Goal: Task Accomplishment & Management: Manage account settings

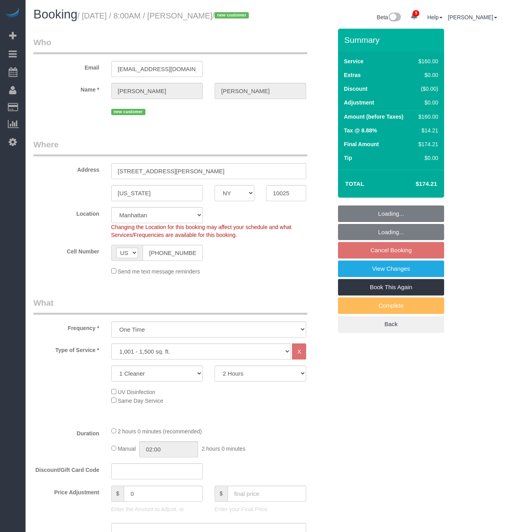
select select "NY"
select select "spot1"
select select "number:89"
select select "number:70"
select select "number:15"
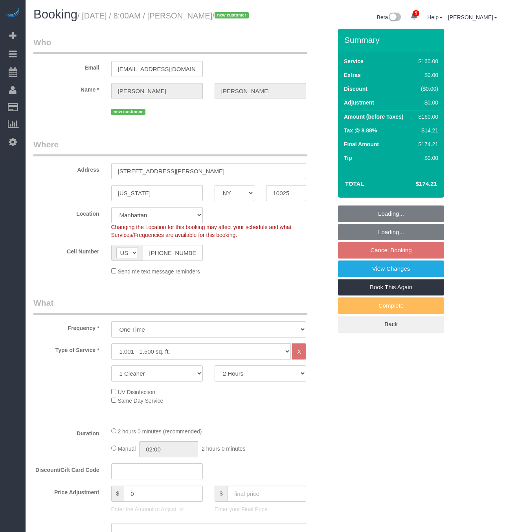
select select "number:5"
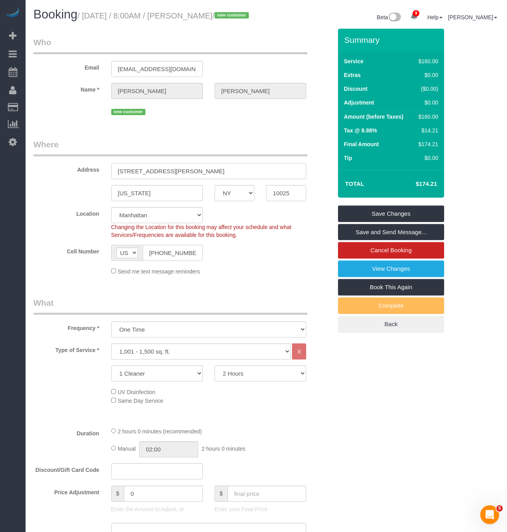
drag, startPoint x: 130, startPoint y: 178, endPoint x: 31, endPoint y: 181, distance: 99.1
click at [35, 179] on div "Address 123 Chambers Street, 5" at bounding box center [183, 159] width 311 height 40
click at [196, 179] on input "123 Chambers Street, 5" at bounding box center [208, 171] width 195 height 16
drag, startPoint x: 196, startPoint y: 180, endPoint x: 30, endPoint y: 186, distance: 166.4
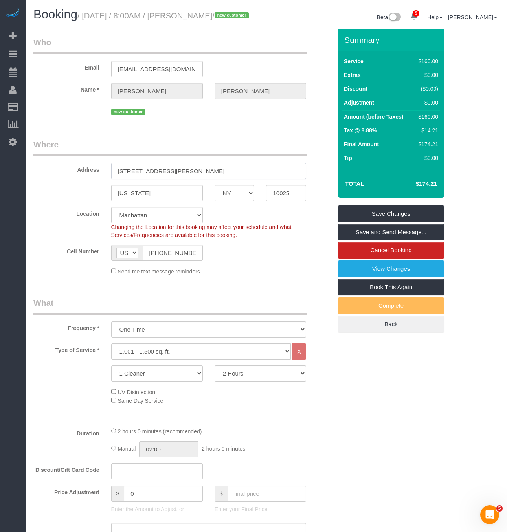
paste input "APT"
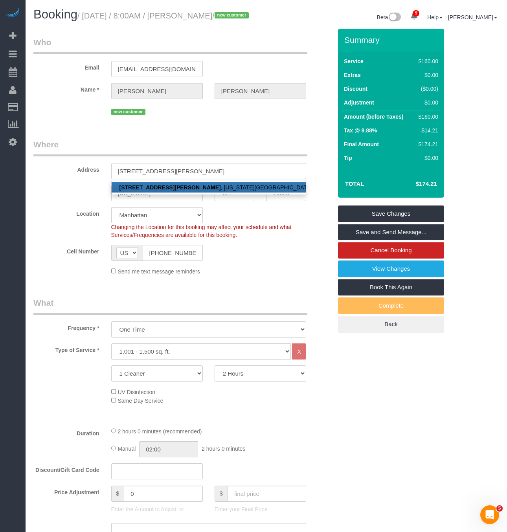
click at [177, 179] on input "123 Chambers Street, 5" at bounding box center [208, 171] width 195 height 16
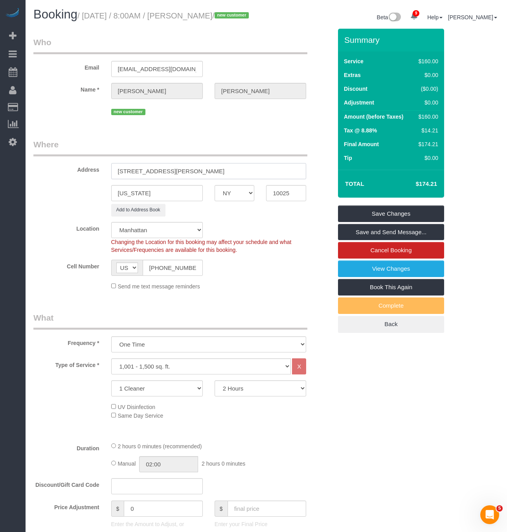
drag, startPoint x: 204, startPoint y: 179, endPoint x: 44, endPoint y: 155, distance: 162.2
type input "[STREET_ADDRESS][PERSON_NAME]"
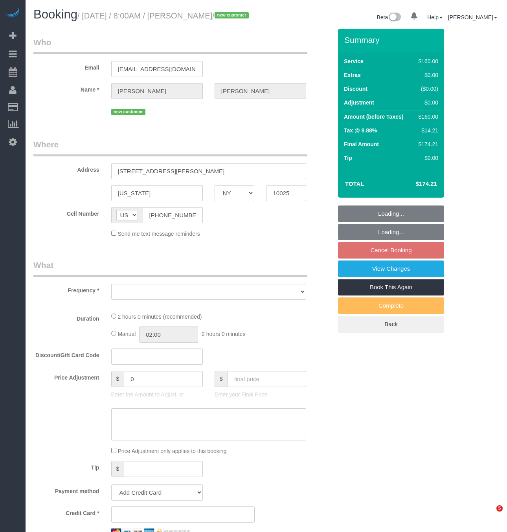
select select "NY"
select select "string:stripe-pm_1S2ST74VGloSiKo7dR9T7CF6"
select select "number:89"
select select "number:70"
select select "number:15"
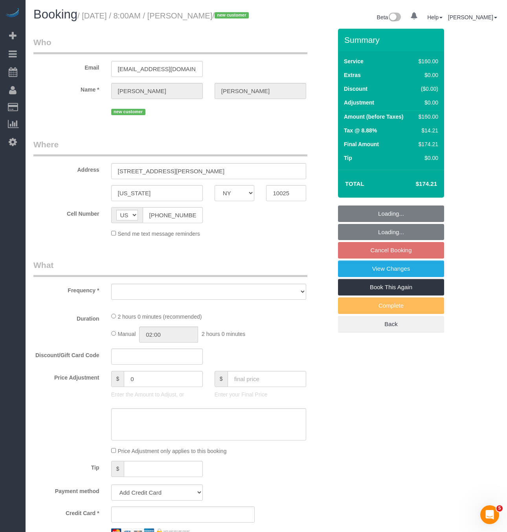
select select "number:5"
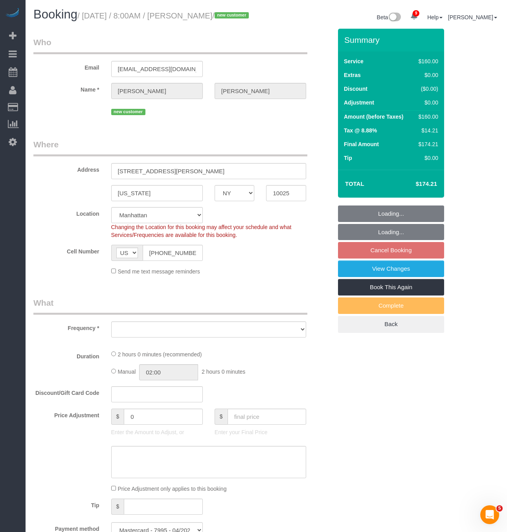
select select "object:842"
select select "spot1"
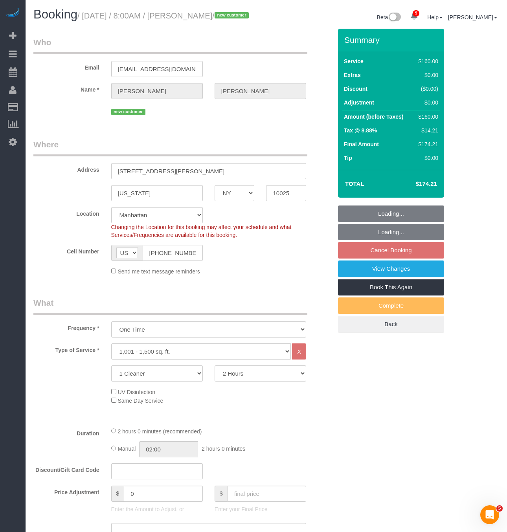
select select "object:1323"
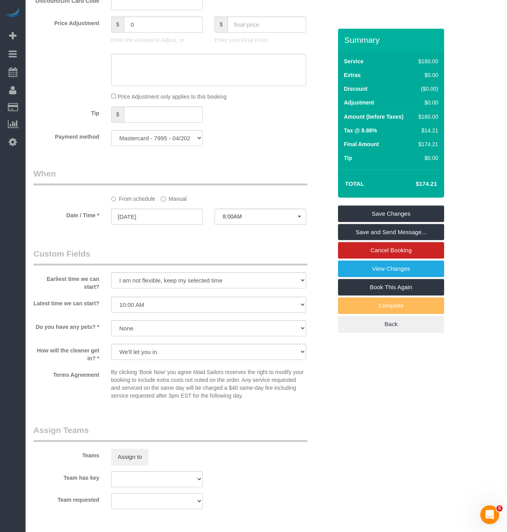
scroll to position [406, 0]
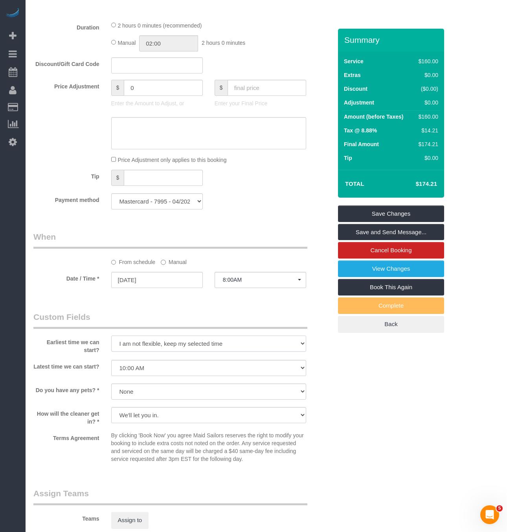
click at [189, 352] on select "I am not flexible, keep my selected time 8:00 AM 9:00 AM 10:00 AM 11:00 AM 12:0…" at bounding box center [208, 344] width 195 height 16
click at [340, 377] on div "Who Email [EMAIL_ADDRESS][DOMAIN_NAME] Name * [PERSON_NAME][GEOGRAPHIC_DATA] ne…" at bounding box center [266, 204] width 466 height 1163
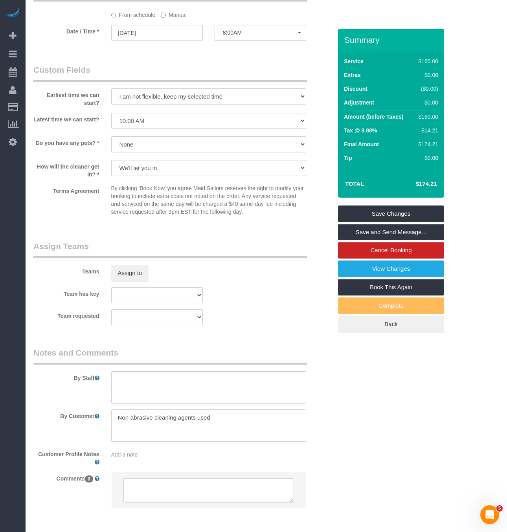
scroll to position [701, 0]
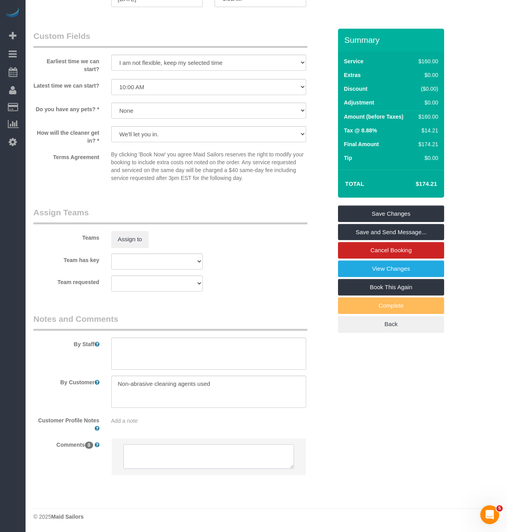
click at [171, 452] on textarea at bounding box center [208, 457] width 171 height 24
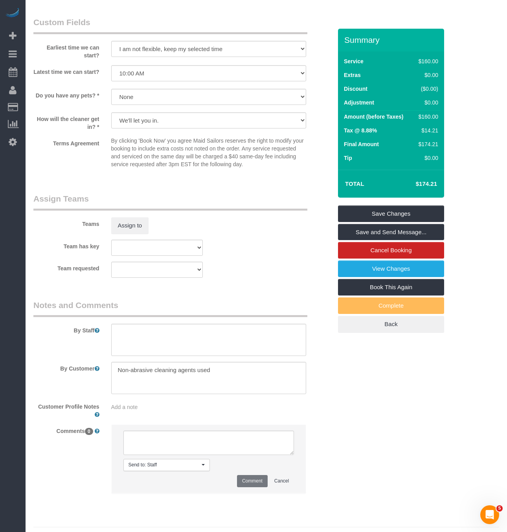
click at [162, 411] on div "Add a note" at bounding box center [208, 407] width 195 height 8
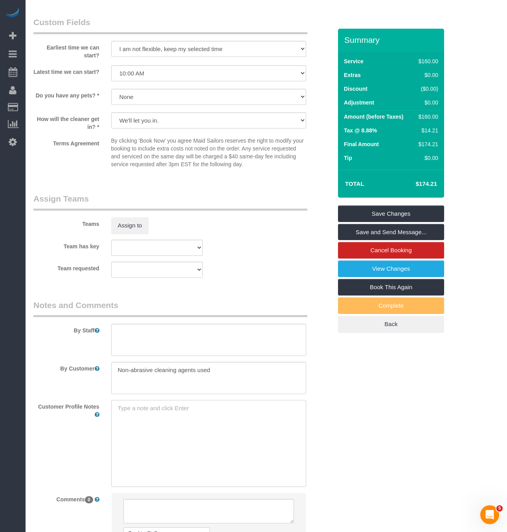
click at [151, 425] on textarea at bounding box center [208, 443] width 195 height 87
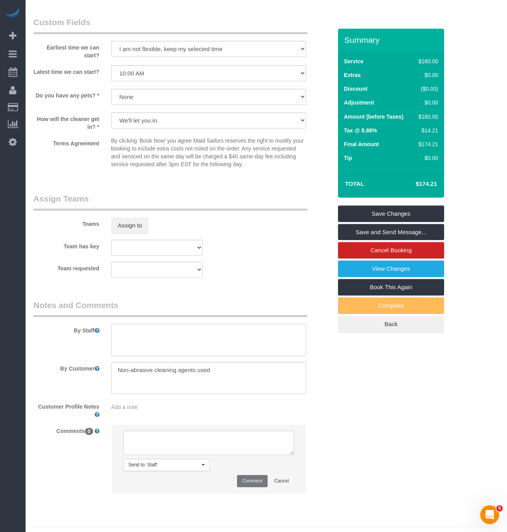
click at [174, 356] on textarea at bounding box center [208, 340] width 195 height 32
drag, startPoint x: 140, startPoint y: 438, endPoint x: 153, endPoint y: 427, distance: 16.2
click at [153, 427] on sui-booking-comments "By Staff By Customer Customer Profile Notes Add a note Comments 0 Send to: Staf…" at bounding box center [182, 401] width 299 height 202
click at [153, 419] on div "Customer Profile Notes Add a note" at bounding box center [183, 409] width 311 height 18
click at [135, 411] on div "Add a note" at bounding box center [208, 407] width 195 height 8
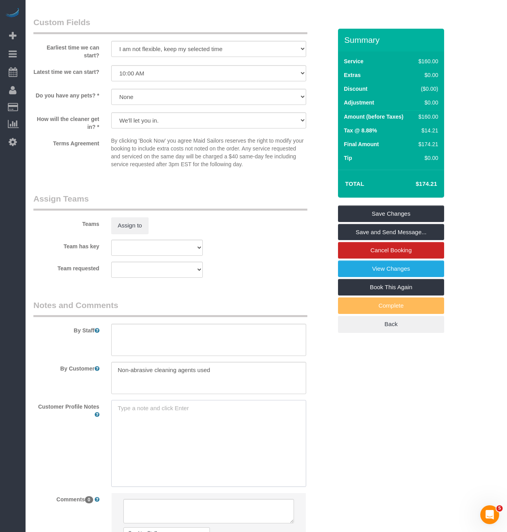
click at [213, 428] on textarea at bounding box center [208, 443] width 195 height 87
paste textarea "[URL][DOMAIN_NAME][PERSON_NAME]"
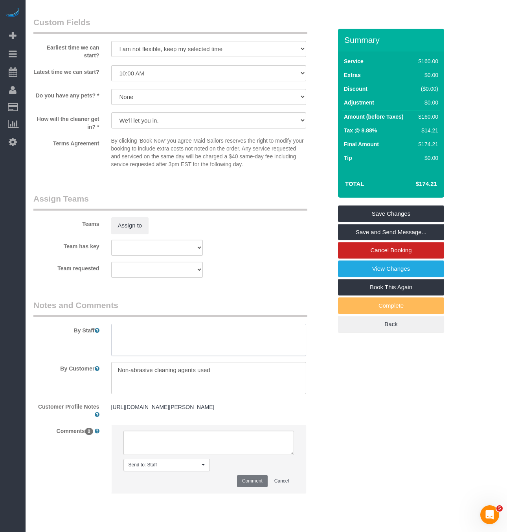
click at [186, 355] on textarea at bounding box center [208, 340] width 195 height 32
click at [164, 415] on div "[URL][DOMAIN_NAME][PERSON_NAME] [URL][DOMAIN_NAME][PERSON_NAME]" at bounding box center [208, 407] width 207 height 15
click at [200, 415] on div "[URL][DOMAIN_NAME][PERSON_NAME] [URL][DOMAIN_NAME][PERSON_NAME]" at bounding box center [208, 407] width 207 height 15
click at [206, 411] on pre "[URL][DOMAIN_NAME][PERSON_NAME]" at bounding box center [208, 407] width 195 height 8
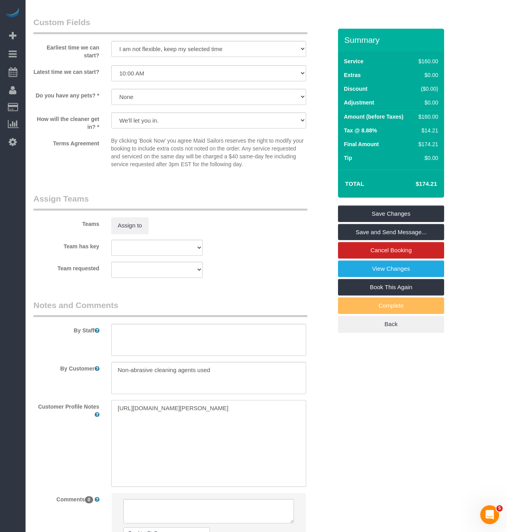
click at [204, 433] on textarea "[URL][DOMAIN_NAME][PERSON_NAME]" at bounding box center [208, 443] width 195 height 87
paste textarea "1,419 ft²"
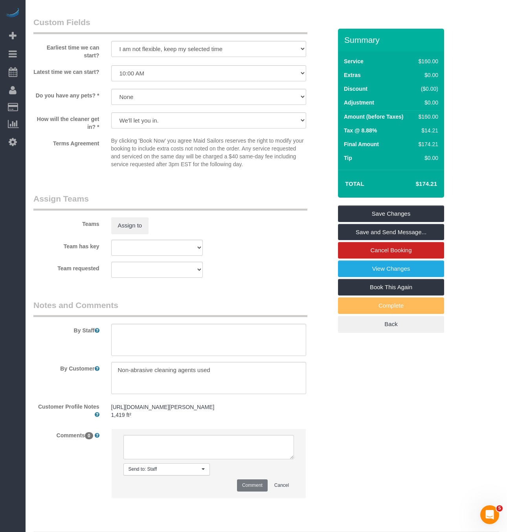
click at [151, 419] on pre "[URL][DOMAIN_NAME][PERSON_NAME] 1,419 ft²" at bounding box center [208, 411] width 195 height 16
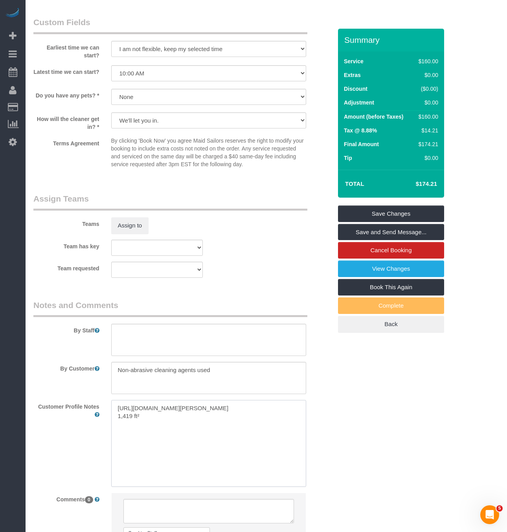
click at [117, 429] on textarea "[URL][DOMAIN_NAME][PERSON_NAME] 1,419 ft²" at bounding box center [208, 443] width 195 height 87
paste textarea "2 beds 2 baths"
drag, startPoint x: 118, startPoint y: 446, endPoint x: 127, endPoint y: 446, distance: 9.0
click at [119, 446] on textarea "[URL][DOMAIN_NAME][PERSON_NAME] 2 beds 2 baths1,419 ft²" at bounding box center [208, 443] width 195 height 87
click at [161, 429] on textarea "[URL][DOMAIN_NAME][PERSON_NAME] 2 beds x 2 baths1,419 ft²" at bounding box center [208, 443] width 195 height 87
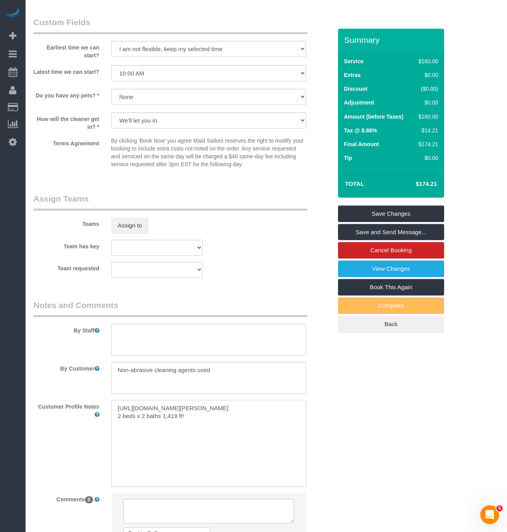
click at [209, 445] on textarea "[URL][DOMAIN_NAME][PERSON_NAME] 2 beds x 2 baths 1,419 ft²" at bounding box center [208, 443] width 195 height 87
click at [163, 430] on textarea "[URL][DOMAIN_NAME][PERSON_NAME] 2 beds x 2 baths 1,419 ft²" at bounding box center [208, 443] width 195 height 87
type textarea "[URL][DOMAIN_NAME][PERSON_NAME] 2 beds x 2 baths / 1,419 ft²"
click at [212, 442] on textarea "[URL][DOMAIN_NAME][PERSON_NAME] 2 beds x 2 baths / 1,419 ft²" at bounding box center [208, 443] width 195 height 87
drag, startPoint x: 189, startPoint y: 446, endPoint x: 187, endPoint y: 441, distance: 5.5
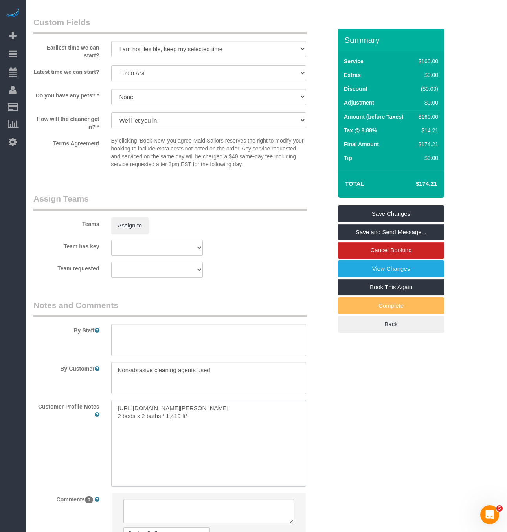
click at [187, 441] on textarea "[URL][DOMAIN_NAME][PERSON_NAME] 2 beds x 2 baths / 1,419 ft²" at bounding box center [208, 443] width 195 height 87
click at [186, 440] on textarea "[URL][DOMAIN_NAME][PERSON_NAME] 2 beds x 2 baths / 1,419 ft²" at bounding box center [208, 443] width 195 height 87
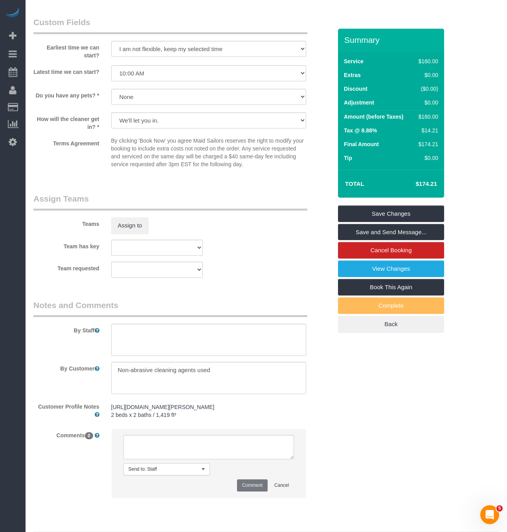
click at [248, 278] on div "Team requested 000- [PERSON_NAME] 000 - Partnerships 000 - TEAM JOB 1 - [PERSON…" at bounding box center [183, 270] width 311 height 16
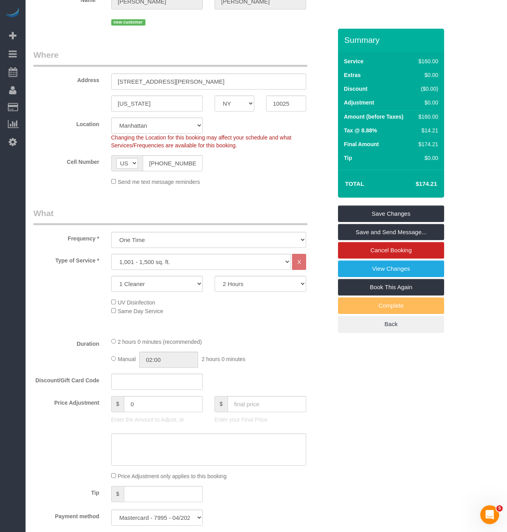
scroll to position [0, 0]
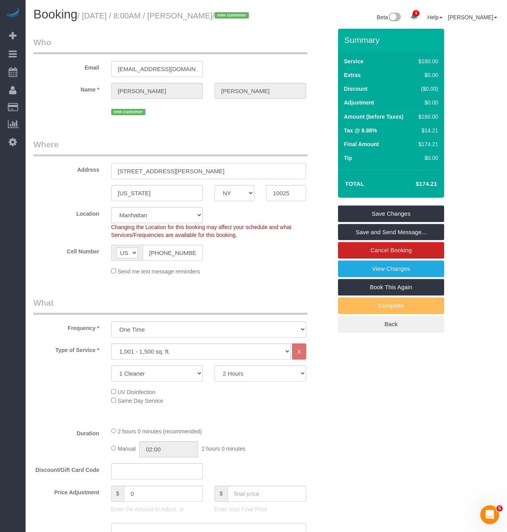
click at [197, 179] on input "[STREET_ADDRESS][PERSON_NAME]" at bounding box center [208, 171] width 195 height 16
drag, startPoint x: 189, startPoint y: 362, endPoint x: 185, endPoint y: 366, distance: 5.3
click at [189, 360] on select "Under 1,000 sq. ft. 1,001 - 1,500 sq. ft. 1,500+ sq. ft. Custom Cleaning Office…" at bounding box center [201, 352] width 180 height 16
select select "216"
click at [111, 354] on select "Under 1,000 sq. ft. 1,001 - 1,500 sq. ft. 1,500+ sq. ft. Custom Cleaning Office…" at bounding box center [201, 352] width 180 height 16
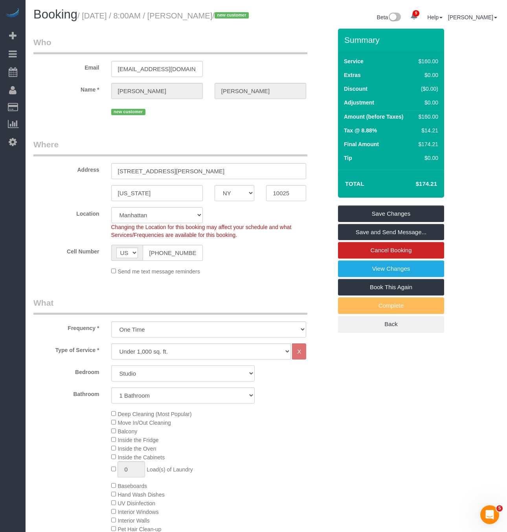
click at [156, 381] on select "Studio 1 Bedroom 2 Bedrooms 3 Bedrooms" at bounding box center [182, 374] width 143 height 16
select select "2"
click at [111, 376] on select "Studio 1 Bedroom 2 Bedrooms 3 Bedrooms" at bounding box center [182, 374] width 143 height 16
click at [175, 382] on select "Studio 1 Bedroom 2 Bedrooms 3 Bedrooms" at bounding box center [182, 374] width 143 height 16
drag, startPoint x: 308, startPoint y: 393, endPoint x: 222, endPoint y: 402, distance: 86.2
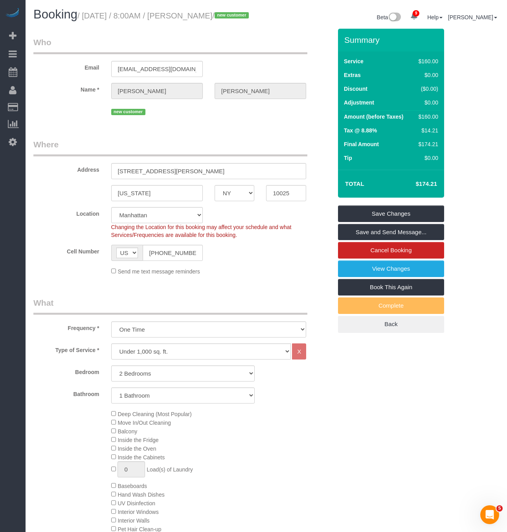
click at [305, 393] on div "Bedroom Studio 1 Bedroom 2 Bedrooms 3 Bedrooms Bathroom 1 Bathroom 2 Bathrooms" at bounding box center [182, 385] width 299 height 38
drag, startPoint x: 221, startPoint y: 403, endPoint x: 196, endPoint y: 413, distance: 26.9
click at [218, 404] on select "1 Bathroom 2 Bathrooms" at bounding box center [182, 396] width 143 height 16
select select "2"
click at [111, 398] on select "1 Bathroom 2 Bathrooms" at bounding box center [182, 396] width 143 height 16
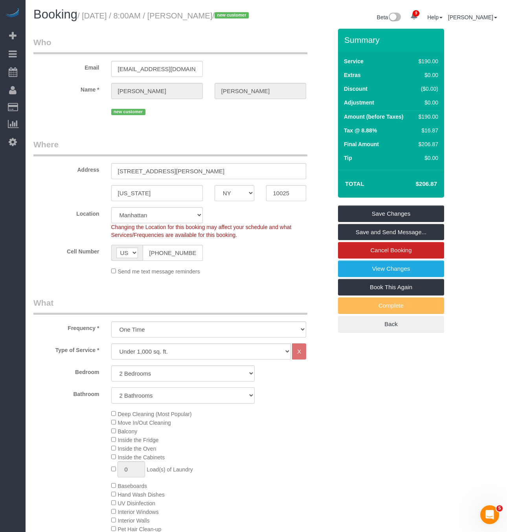
select select "spot57"
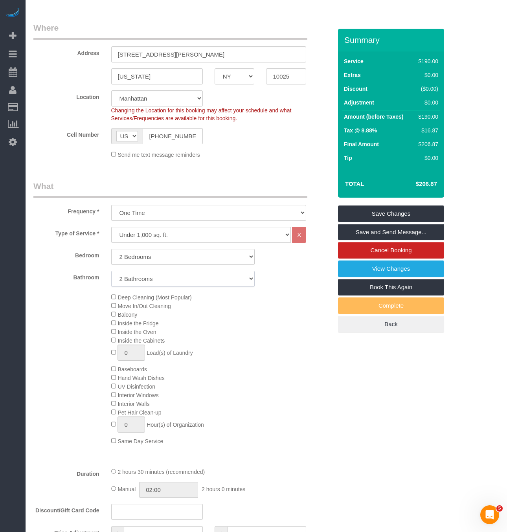
scroll to position [118, 0]
select select "spot113"
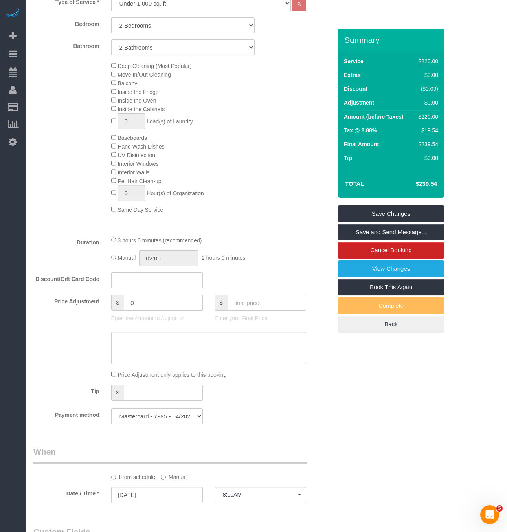
scroll to position [195, 0]
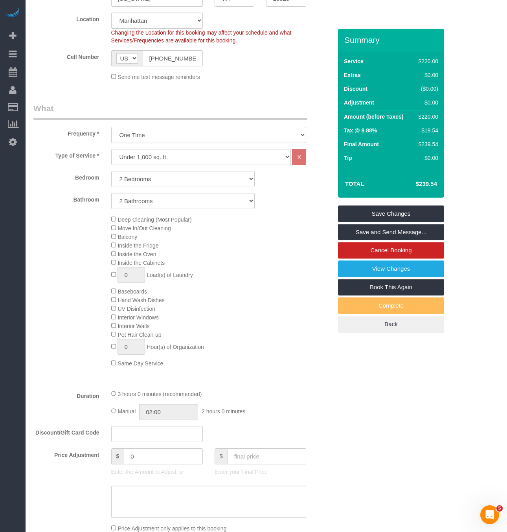
click at [173, 143] on select "One Time Weekly (20% Off) - 20.00% Every 2 Weeks (15% Off) - 15.00% Every 4 Wee…" at bounding box center [208, 135] width 195 height 16
click at [315, 307] on div "Deep Cleaning (Most Popular) Move In/Out Cleaning Balcony Inside the Fridge Ins…" at bounding box center [221, 291] width 233 height 153
drag, startPoint x: 179, startPoint y: 165, endPoint x: 173, endPoint y: 173, distance: 10.1
click at [179, 165] on select "Under 1,000 sq. ft. 1,001 - 1,500 sq. ft. 1,500+ sq. ft. Custom Cleaning Office…" at bounding box center [201, 157] width 180 height 16
select select "308"
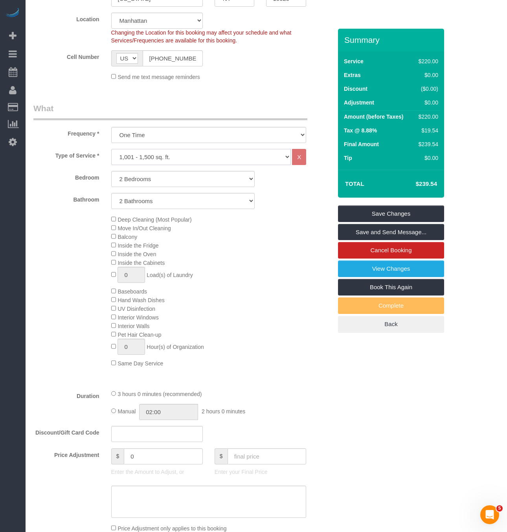
click at [111, 159] on select "Under 1,000 sq. ft. 1,001 - 1,500 sq. ft. 1,500+ sq. ft. Custom Cleaning Office…" at bounding box center [201, 157] width 180 height 16
select select "1"
select select "120"
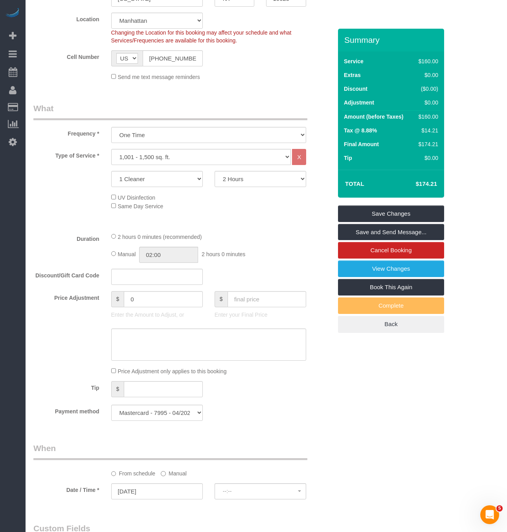
select select "spot169"
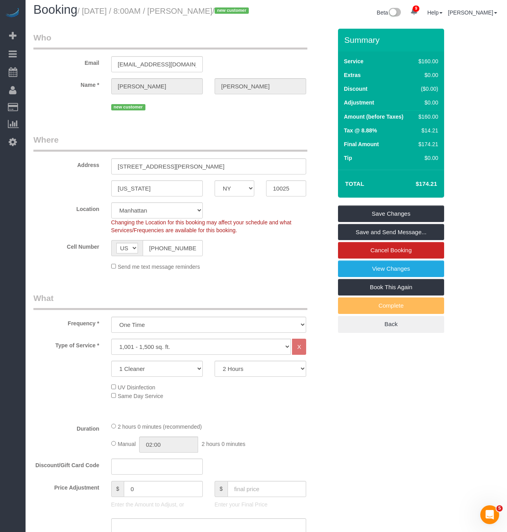
scroll to position [0, 0]
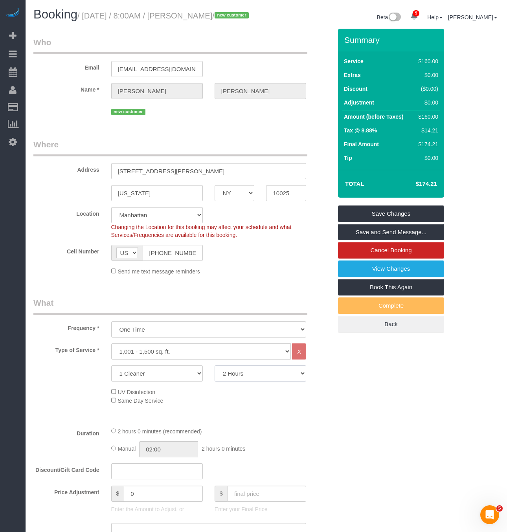
click at [262, 382] on select "2 Hours 2.5 Hours 3 Hours 3.5 Hours 4 Hours 4.5 Hours 5 Hours 5.5 Hours 6 Hours…" at bounding box center [261, 374] width 92 height 16
select select "240"
click at [215, 376] on select "2 Hours 2.5 Hours 3 Hours 3.5 Hours 4 Hours 4.5 Hours 5 Hours 5.5 Hours 6 Hours…" at bounding box center [261, 374] width 92 height 16
select select "spot225"
